Goal: Find specific page/section: Find specific page/section

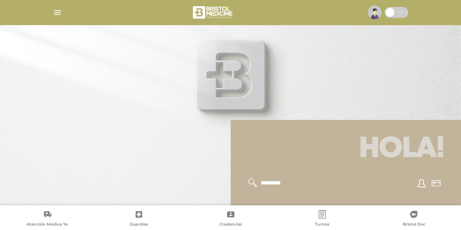
drag, startPoint x: 405, startPoint y: 152, endPoint x: 279, endPoint y: 213, distance: 140.2
click at [405, 152] on h1 "Hola!" at bounding box center [346, 149] width 213 height 41
click at [266, 183] on input "text" at bounding box center [290, 182] width 60 height 9
click at [139, 212] on icon at bounding box center [139, 214] width 7 height 7
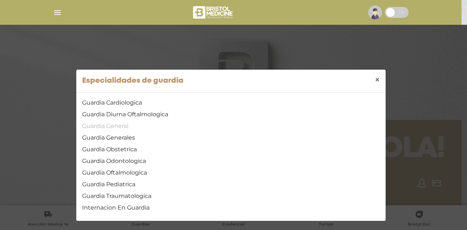
click at [121, 126] on link "Guardia General" at bounding box center [230, 126] width 297 height 9
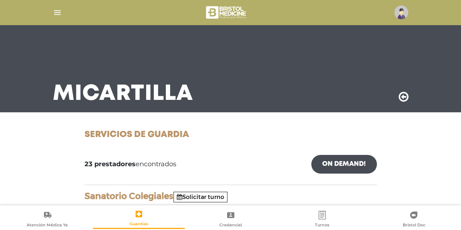
click at [400, 17] on img at bounding box center [401, 12] width 14 height 14
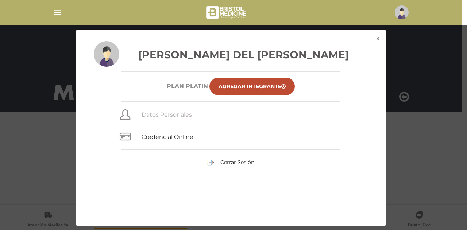
click at [180, 112] on link "Datos Personales" at bounding box center [166, 114] width 50 height 7
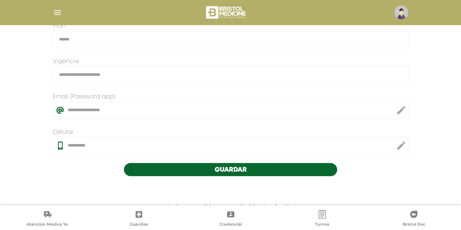
scroll to position [222, 0]
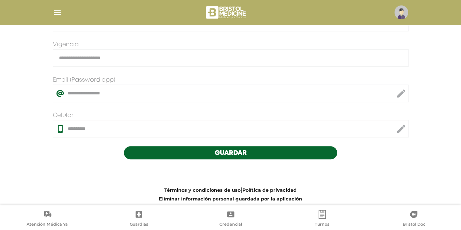
click at [239, 150] on span "Guardar" at bounding box center [231, 153] width 32 height 7
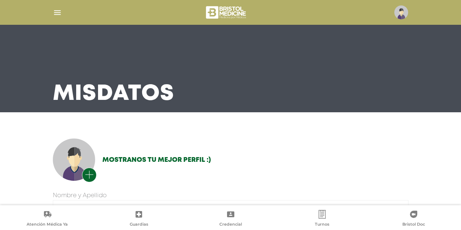
scroll to position [222, 0]
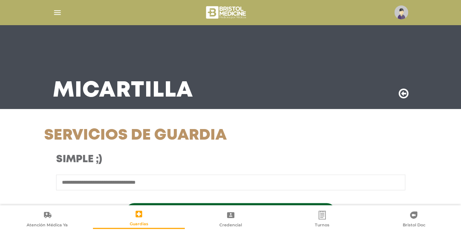
scroll to position [4, 0]
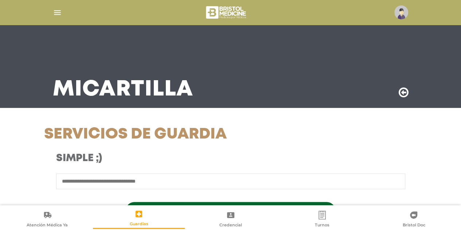
scroll to position [4, 0]
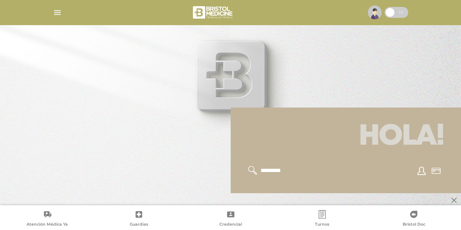
scroll to position [11, 0]
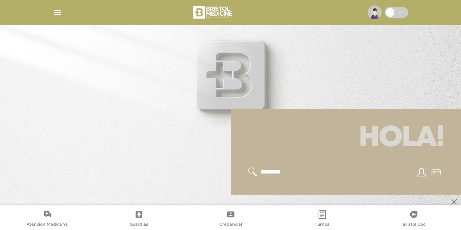
click at [59, 11] on img "button" at bounding box center [57, 12] width 9 height 9
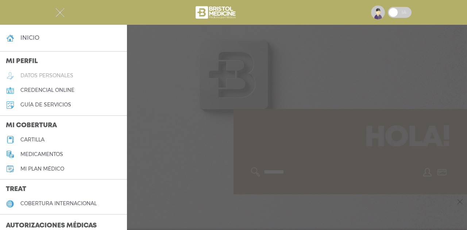
click at [43, 140] on h5 "cartilla" at bounding box center [32, 140] width 24 height 6
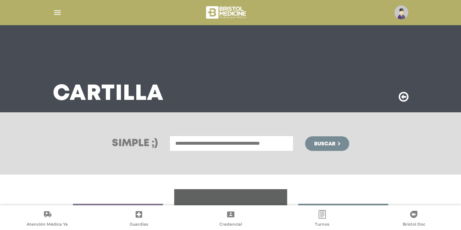
click at [198, 143] on input "text" at bounding box center [232, 144] width 124 height 16
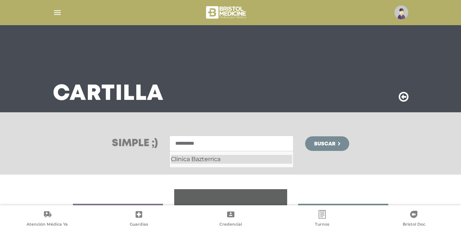
click at [200, 162] on div "Clinica Bazterrica" at bounding box center [231, 159] width 121 height 9
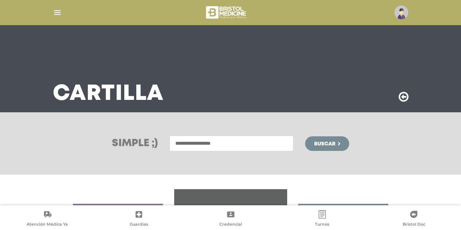
type input "**********"
click at [335, 144] on span "Buscar" at bounding box center [324, 143] width 21 height 5
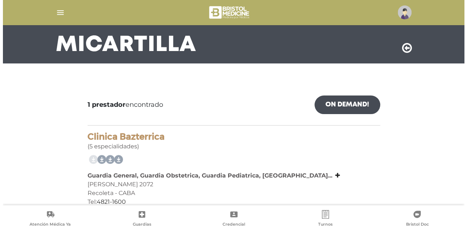
scroll to position [71, 0]
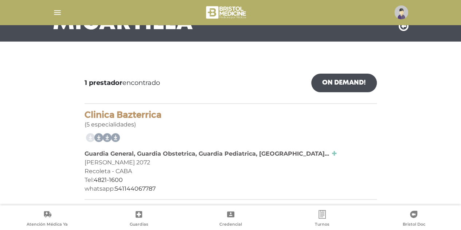
click at [332, 155] on icon at bounding box center [334, 154] width 5 height 6
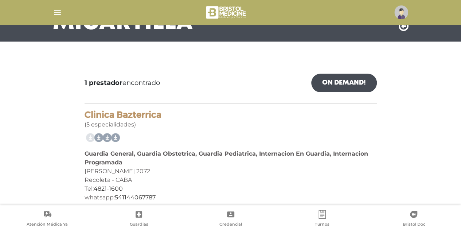
click at [139, 215] on icon at bounding box center [139, 214] width 9 height 9
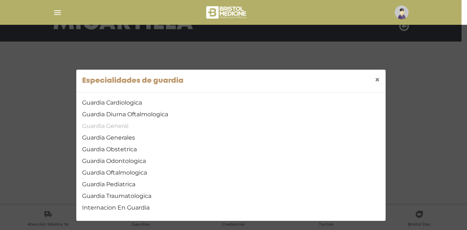
click at [118, 127] on link "Guardia General" at bounding box center [230, 126] width 297 height 9
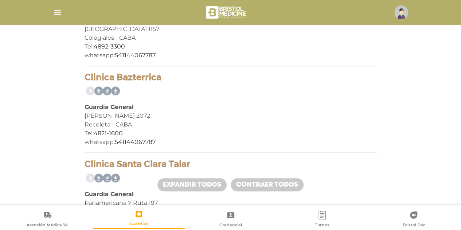
scroll to position [1514, 0]
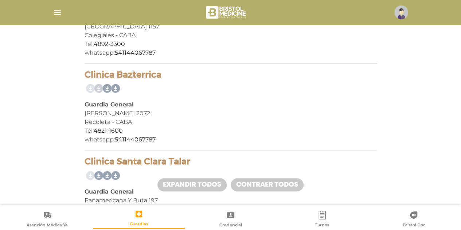
click at [99, 90] on link at bounding box center [98, 89] width 12 height 12
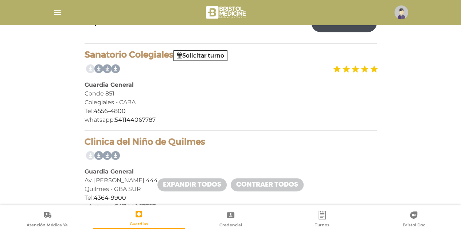
scroll to position [0, 0]
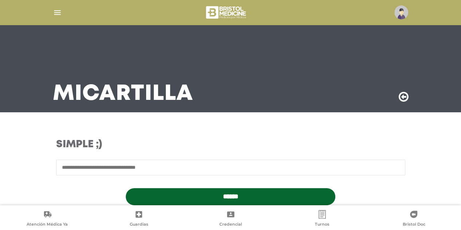
click at [140, 168] on input "text" at bounding box center [230, 168] width 349 height 16
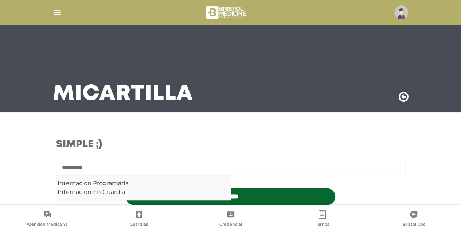
type input "**********"
click at [126, 188] on input "******" at bounding box center [231, 196] width 210 height 17
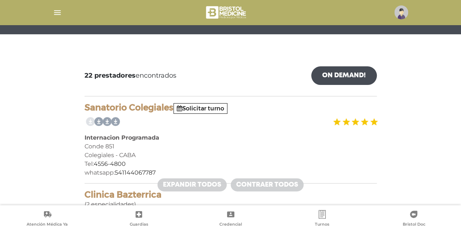
scroll to position [52, 0]
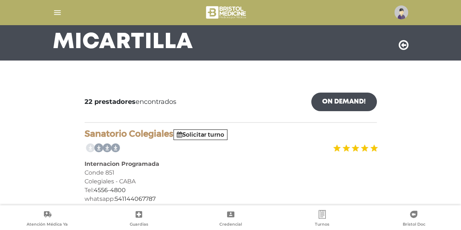
click at [396, 15] on img at bounding box center [401, 12] width 14 height 14
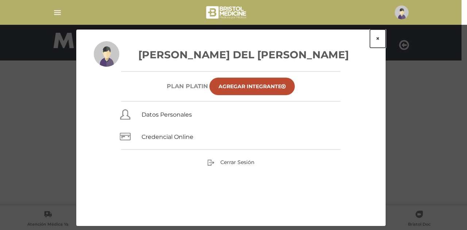
click at [378, 39] on button "×" at bounding box center [378, 39] width 16 height 18
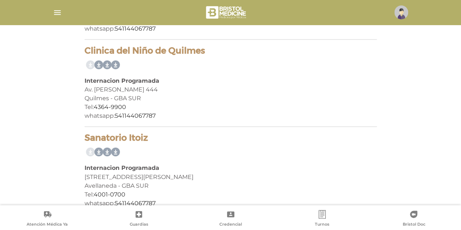
scroll to position [1916, 0]
